Goal: Communication & Community: Answer question/provide support

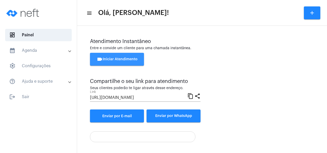
click at [120, 57] on button "videocam Iniciar Atendimento" at bounding box center [117, 59] width 54 height 13
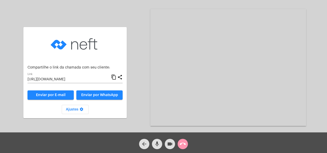
click at [113, 79] on mat-icon "content_copy" at bounding box center [113, 77] width 5 height 6
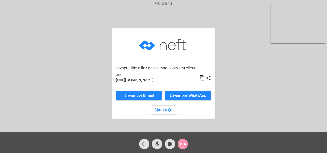
click at [189, 144] on div "arrow_back mic videocam call_end" at bounding box center [163, 142] width 327 height 21
click at [185, 144] on mat-icon "call_end" at bounding box center [183, 144] width 6 height 6
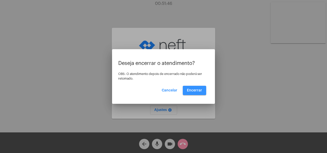
click at [196, 89] on span "Encerrar" at bounding box center [194, 90] width 15 height 4
